Goal: Transaction & Acquisition: Purchase product/service

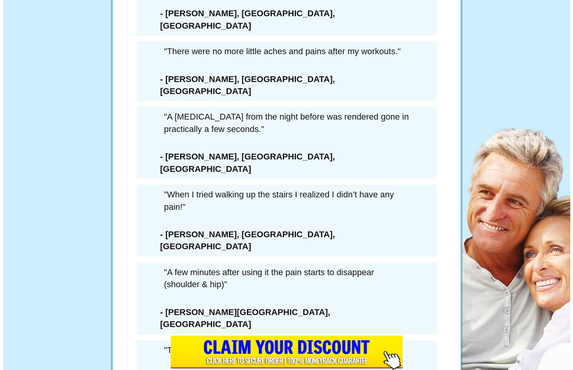
scroll to position [4392, 0]
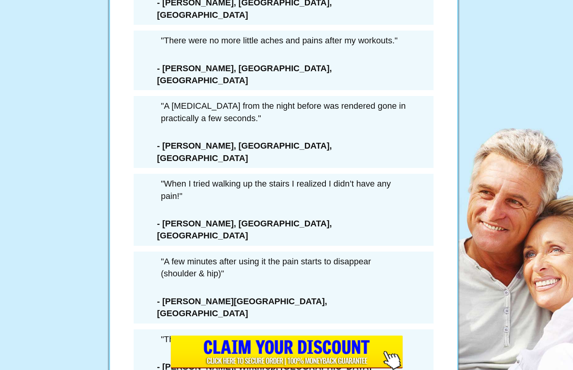
click at [224, 275] on ul "I understand this is my only chance to get exclusive delivery of this Extra 6-B…" at bounding box center [283, 294] width 221 height 167
click at [159, 271] on div "× WAIT! YOU MUST CONFIRM THAT YOU’RE PASSING ON THIS DEAL FOREVER... 6 Extra Bo…" at bounding box center [286, 185] width 573 height 370
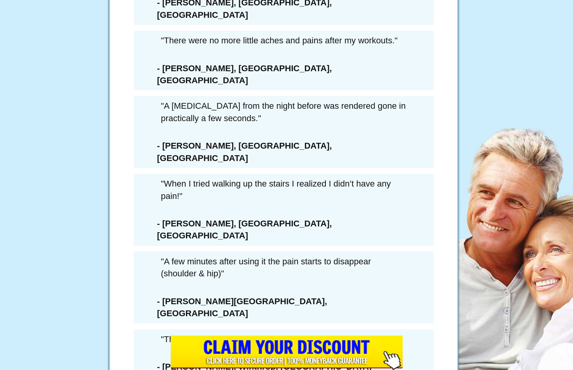
click at [264, 275] on ul "I understand this is my only chance to get exclusive delivery of this Extra 6-B…" at bounding box center [283, 294] width 221 height 167
drag, startPoint x: 456, startPoint y: 144, endPoint x: 461, endPoint y: 100, distance: 44.9
click at [461, 100] on div "× WAIT! YOU MUST CONFIRM THAT YOU’RE PASSING ON THIS DEAL FOREVER... 6 Extra Bo…" at bounding box center [286, 185] width 573 height 370
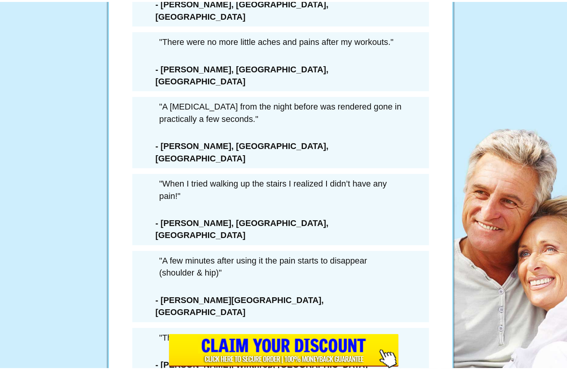
scroll to position [46, 0]
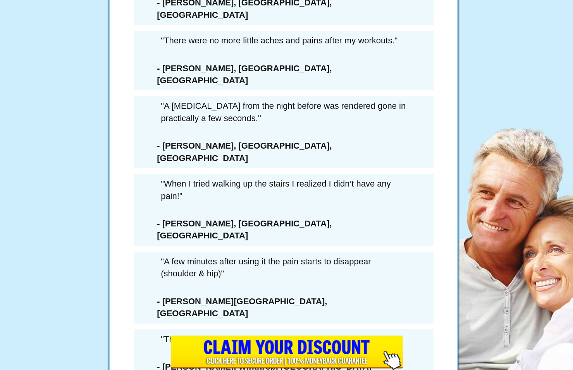
click at [235, 258] on li "I understand that once I leave this page, if I want this amount of Arctic Blast…" at bounding box center [296, 236] width 195 height 44
click at [275, 278] on ul "I understand this is my only chance to get exclusive delivery of this Extra 6-B…" at bounding box center [283, 247] width 221 height 167
click at [228, 281] on ul "I understand this is my only chance to get exclusive delivery of this Extra 6-B…" at bounding box center [283, 247] width 221 height 167
click at [327, 258] on li "I understand that once I leave this page, if I want this amount of Arctic Blast…" at bounding box center [296, 236] width 195 height 44
click at [303, 258] on li "I understand that once I leave this page, if I want this amount of Arctic Blast…" at bounding box center [296, 236] width 195 height 44
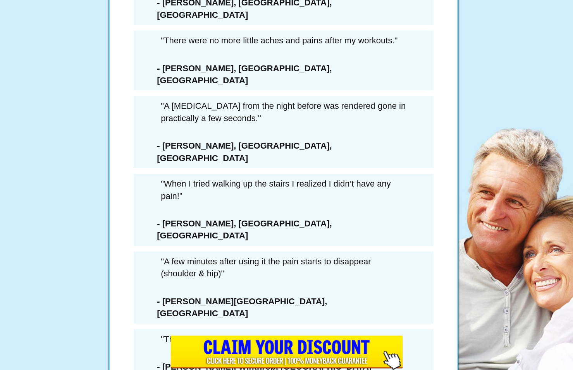
click at [317, 258] on li "I understand that once I leave this page, if I want this amount of Arctic Blast…" at bounding box center [296, 236] width 195 height 44
click at [486, 16] on div "× WAIT! YOU MUST CONFIRM THAT YOU’RE PASSING ON THIS DEAL FOREVER... 6 Extra Bo…" at bounding box center [286, 185] width 573 height 370
